Goal: Task Accomplishment & Management: Use online tool/utility

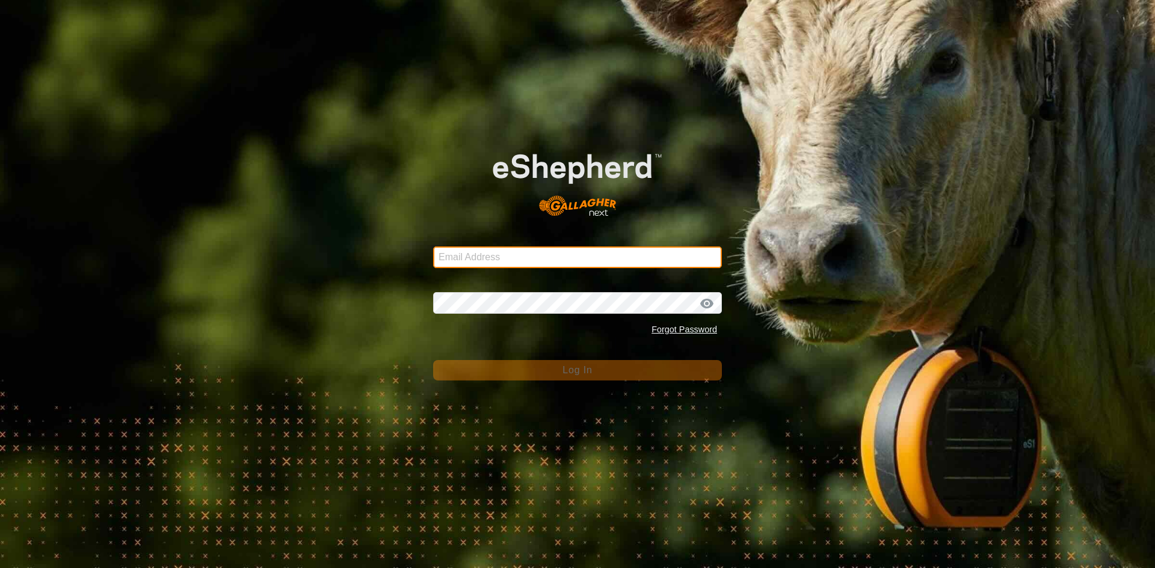
click at [546, 265] on input "Email Address" at bounding box center [577, 258] width 289 height 22
type input "[EMAIL_ADDRESS][DOMAIN_NAME]"
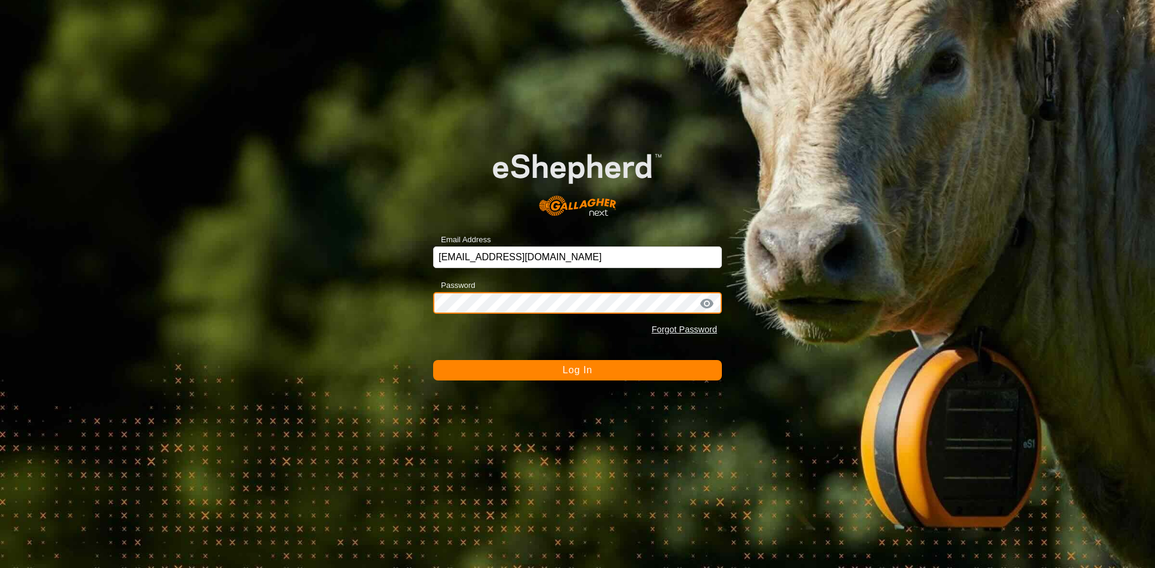
click at [433, 360] on button "Log In" at bounding box center [577, 370] width 289 height 20
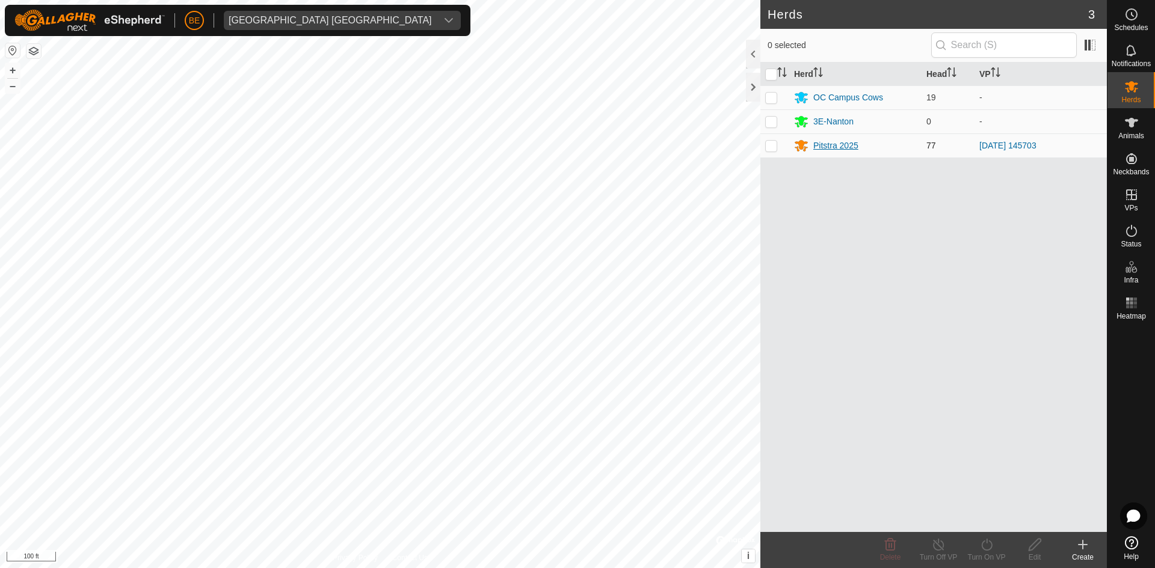
click at [829, 142] on div "Pitstra 2025" at bounding box center [835, 146] width 45 height 13
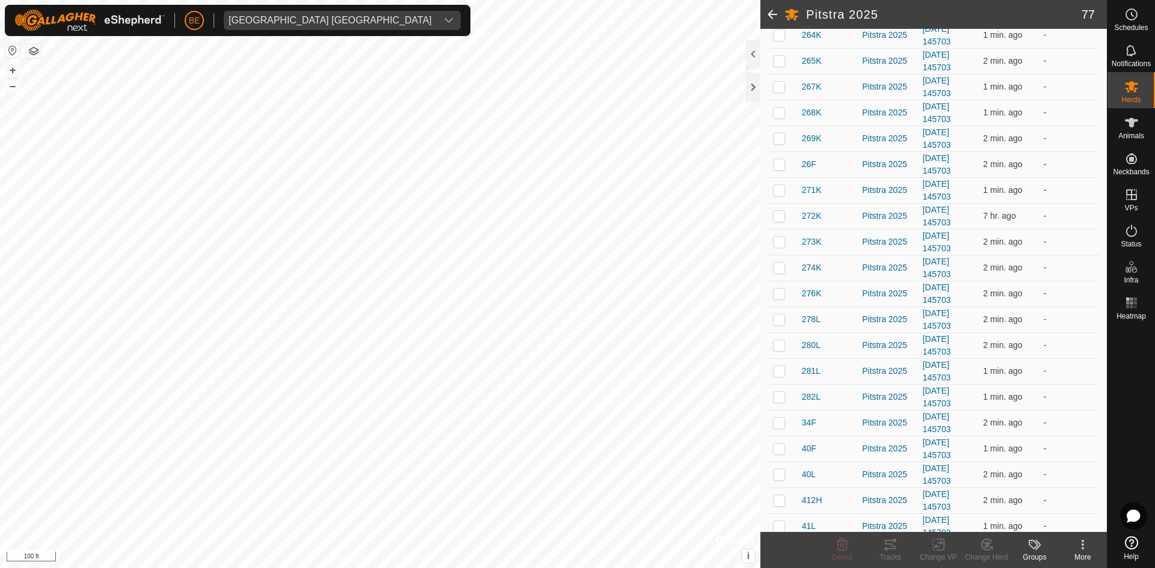
scroll to position [421, 0]
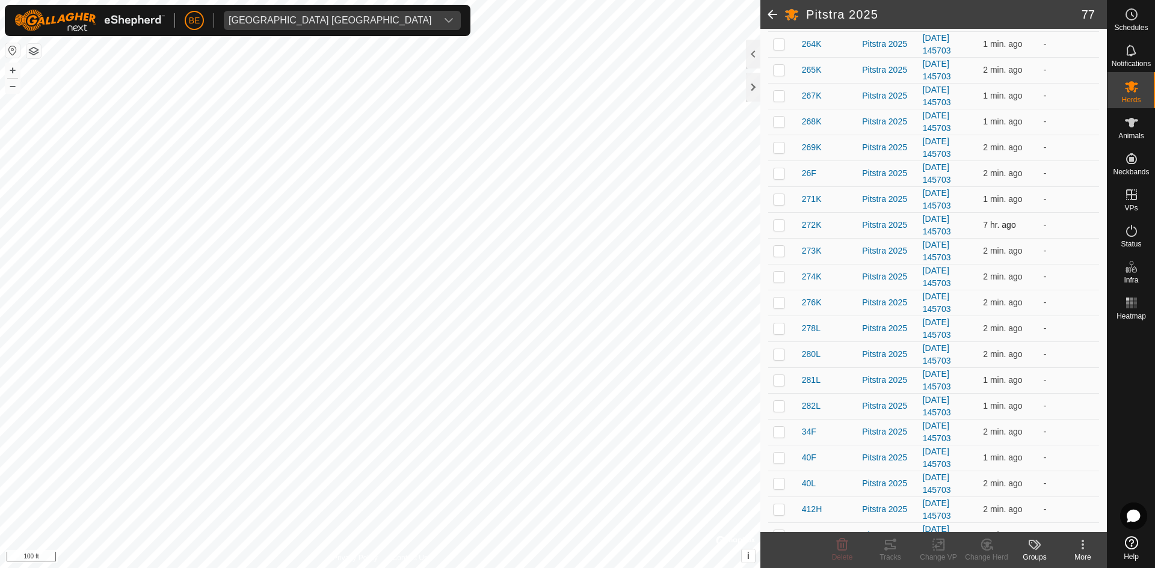
click at [781, 224] on p-checkbox at bounding box center [779, 225] width 12 height 10
checkbox input "false"
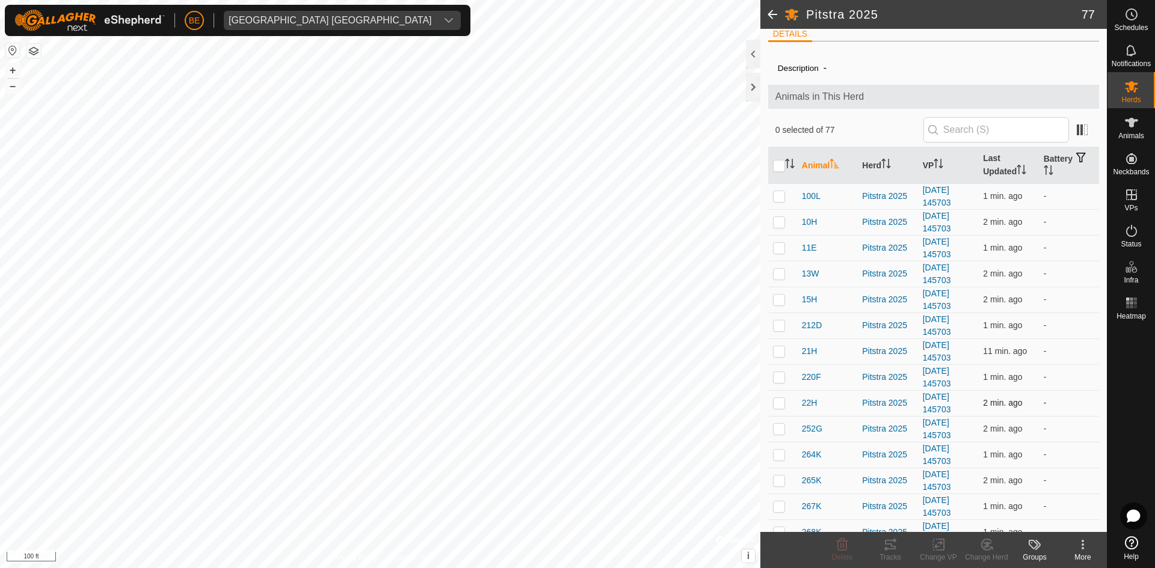
scroll to position [0, 0]
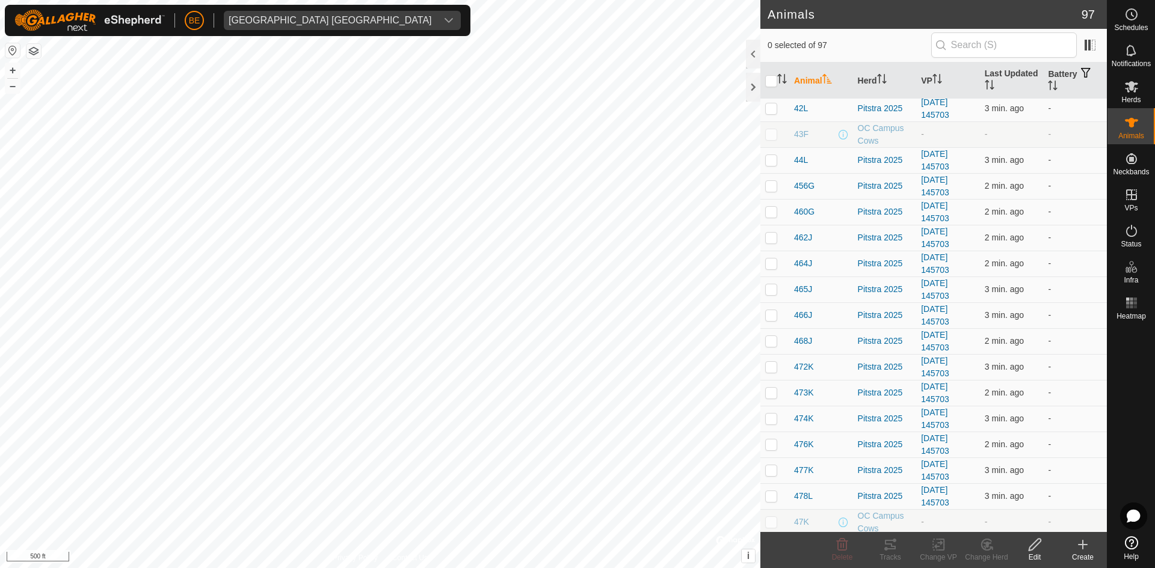
scroll to position [1083, 0]
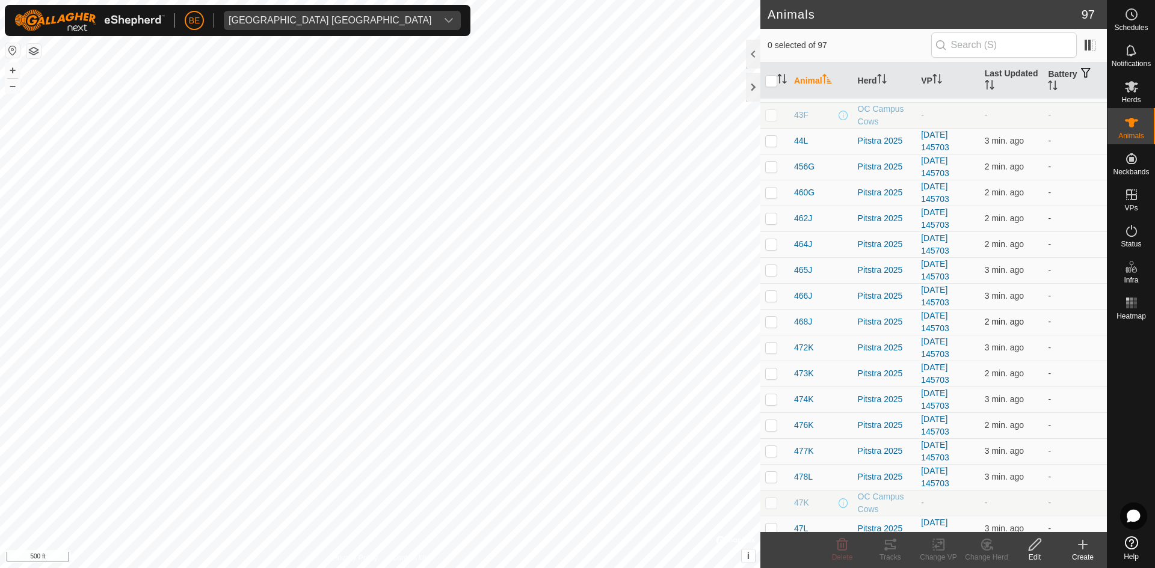
click at [770, 324] on p-checkbox at bounding box center [771, 322] width 12 height 10
checkbox input "false"
click at [1141, 100] on div "Herds" at bounding box center [1131, 90] width 48 height 36
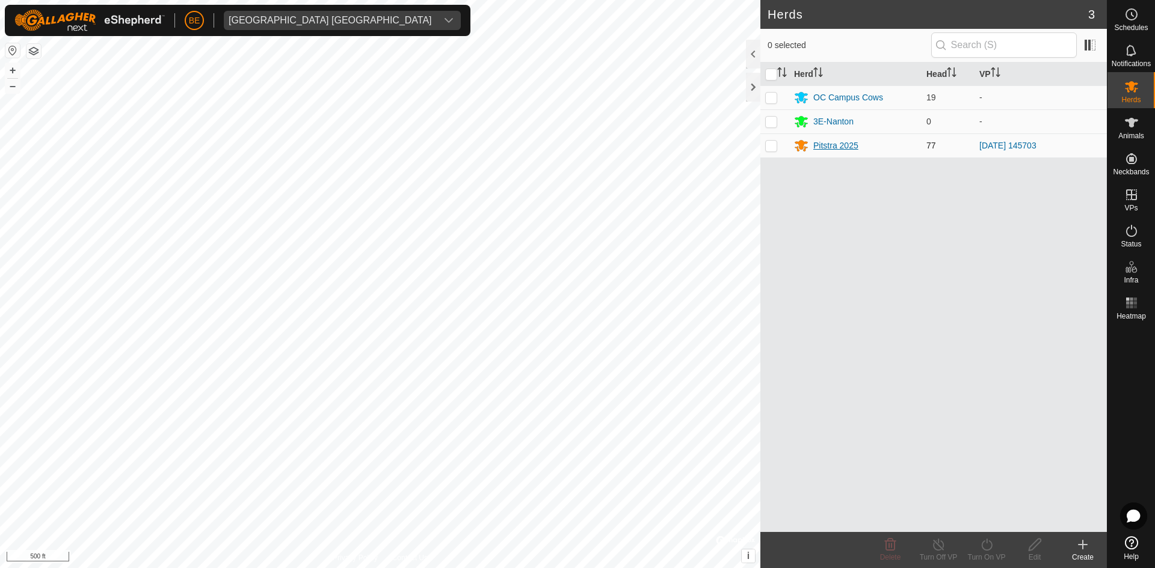
click at [803, 148] on icon at bounding box center [801, 145] width 14 height 14
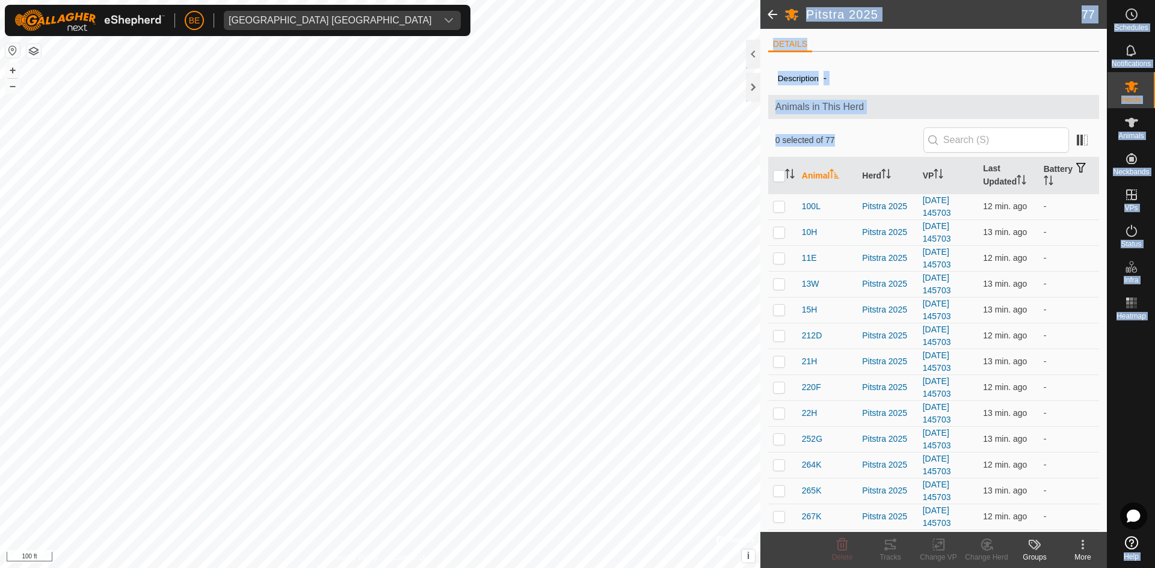
drag, startPoint x: 1184, startPoint y: 125, endPoint x: 1544, endPoint y: 125, distance: 360.3
click at [1154, 125] on html "BE Olds College [GEOGRAPHIC_DATA] Schedules Notifications Herds Animals Neckban…" at bounding box center [577, 284] width 1155 height 568
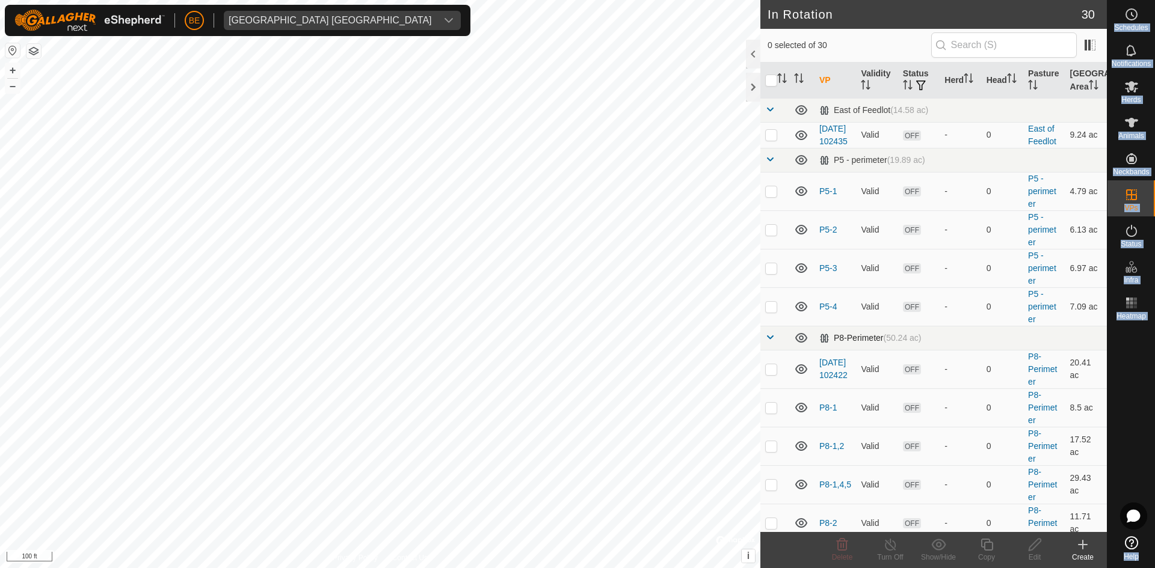
checkbox input "true"
click at [1128, 87] on icon at bounding box center [1131, 86] width 14 height 14
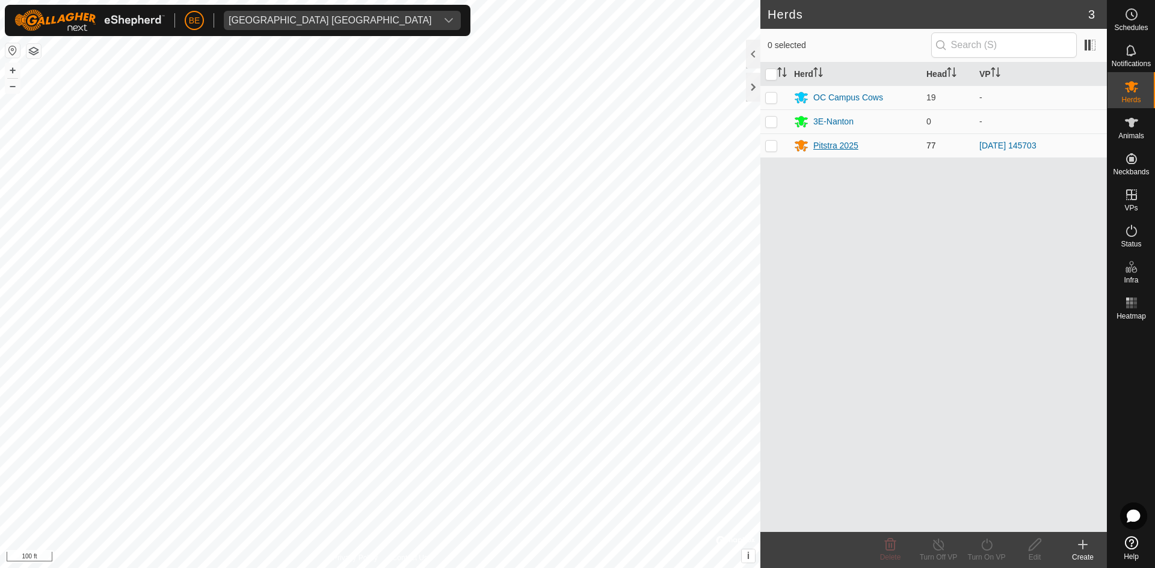
click at [852, 144] on div "Pitstra 2025" at bounding box center [835, 146] width 45 height 13
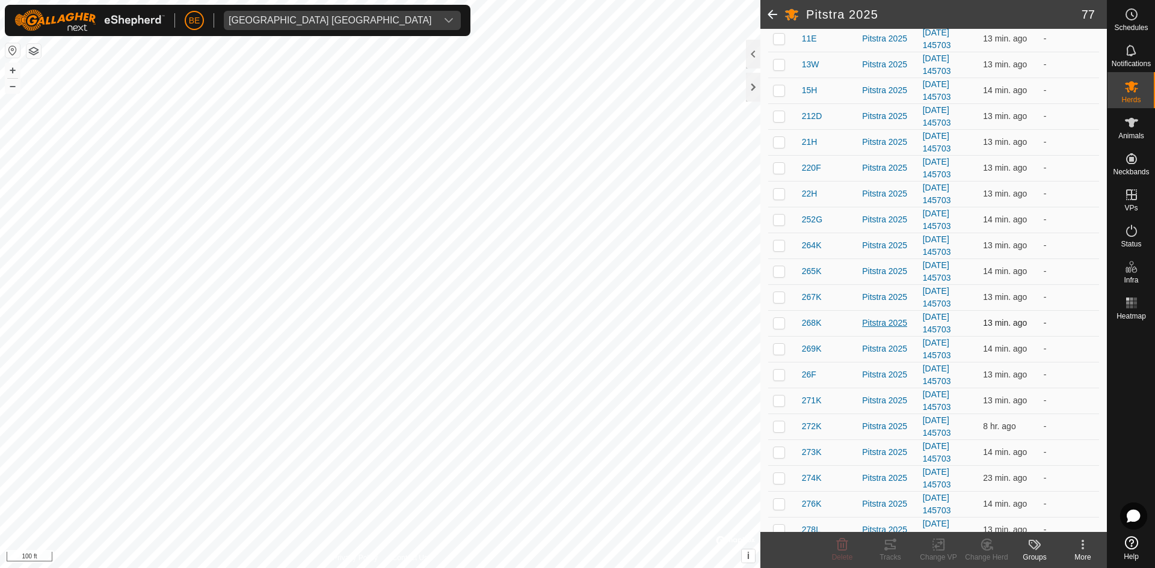
scroll to position [241, 0]
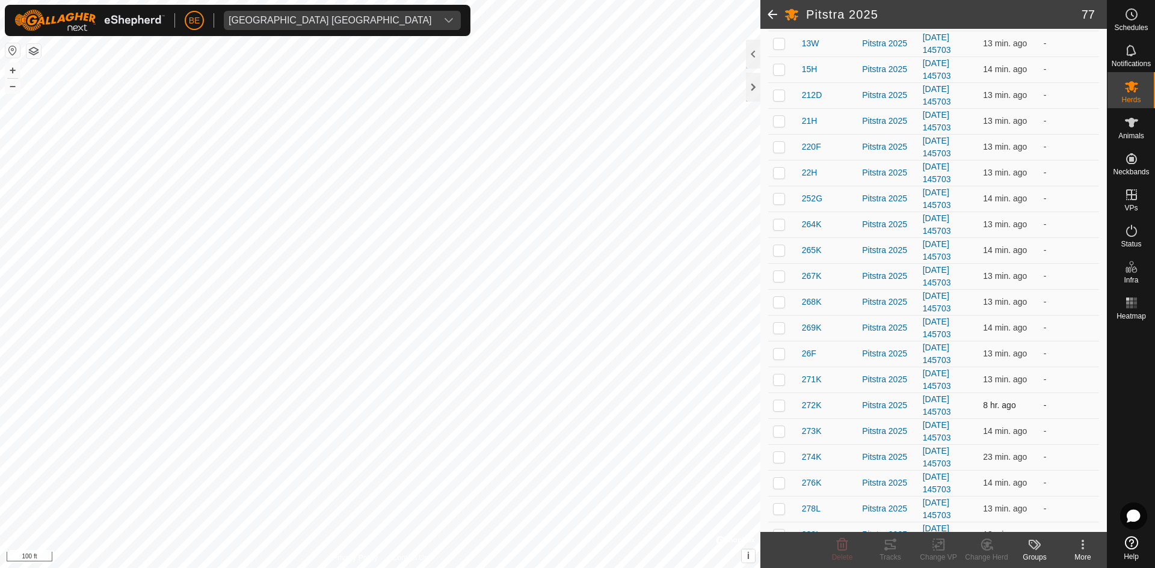
click at [780, 409] on p-checkbox at bounding box center [779, 406] width 12 height 10
click at [776, 404] on p-checkbox at bounding box center [779, 406] width 12 height 10
checkbox input "false"
